Goal: Information Seeking & Learning: Learn about a topic

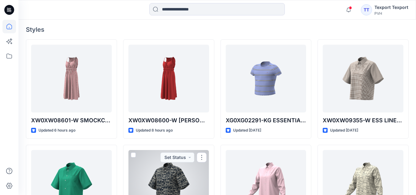
scroll to position [154, 0]
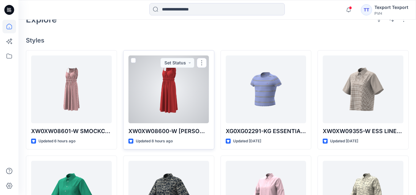
click at [175, 83] on div at bounding box center [168, 89] width 81 height 68
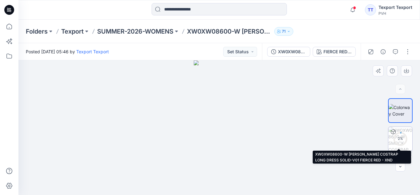
scroll to position [22, 0]
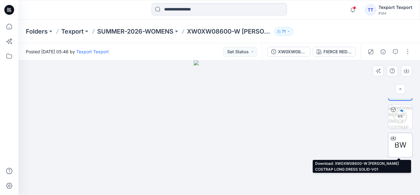
click at [398, 144] on span "BW" at bounding box center [401, 144] width 12 height 11
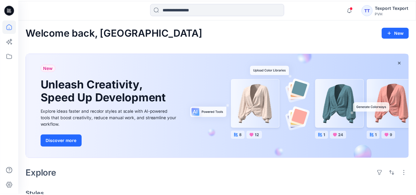
scroll to position [154, 0]
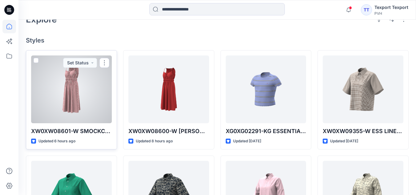
click at [84, 95] on div at bounding box center [71, 89] width 81 height 68
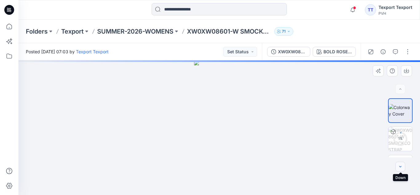
click at [402, 166] on icon "button" at bounding box center [400, 166] width 5 height 5
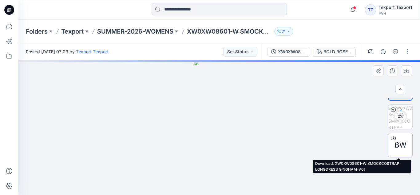
click at [402, 144] on span "BW" at bounding box center [401, 144] width 12 height 11
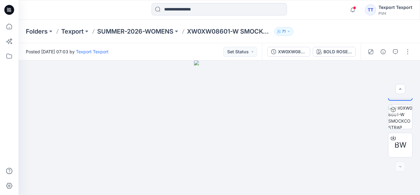
click at [403, 30] on div "Folders Texport SUMMER-2026-WOMENS XW0XW08601-W SMOCKCOSTRAP LONGDRESS GINGHAM-…" at bounding box center [219, 31] width 402 height 23
